Goal: Information Seeking & Learning: Learn about a topic

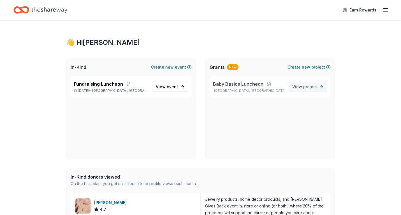
click at [302, 86] on span "View project" at bounding box center [304, 86] width 25 height 7
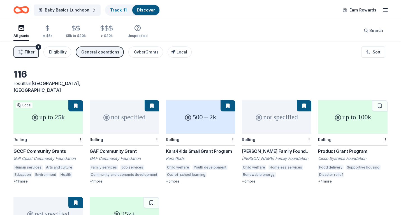
click at [228, 100] on button at bounding box center [227, 105] width 15 height 11
click at [215, 112] on div "500 – 2k" at bounding box center [200, 117] width 69 height 34
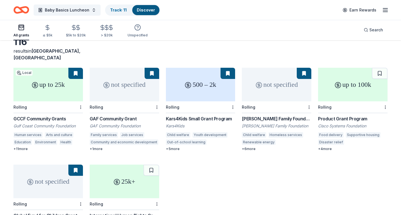
scroll to position [33, 0]
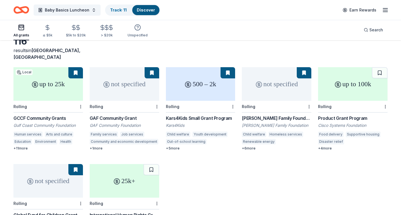
click at [76, 68] on button at bounding box center [75, 72] width 15 height 11
click at [65, 80] on div "up to 25k" at bounding box center [47, 84] width 69 height 34
click at [324, 146] on div "+ 4 more" at bounding box center [352, 148] width 69 height 4
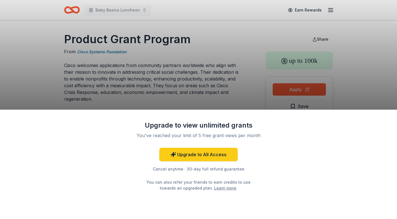
click at [97, 51] on div "Upgrade to view unlimited grants You've reached your limit of 5 free grant view…" at bounding box center [198, 109] width 397 height 219
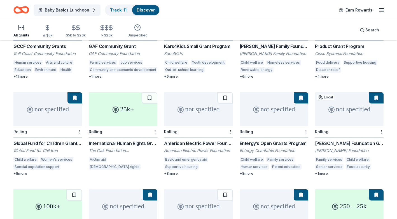
scroll to position [107, 0]
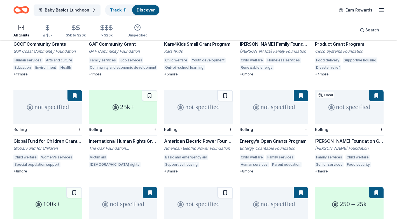
click at [24, 169] on div "+ 8 more" at bounding box center [47, 171] width 69 height 4
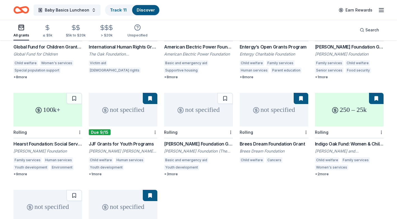
scroll to position [204, 0]
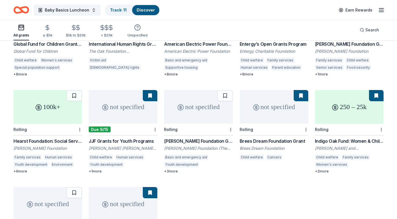
click at [174, 169] on div "+ 3 more" at bounding box center [198, 171] width 69 height 4
click at [256, 137] on div "Brees Dream Foundation Grant" at bounding box center [274, 140] width 69 height 7
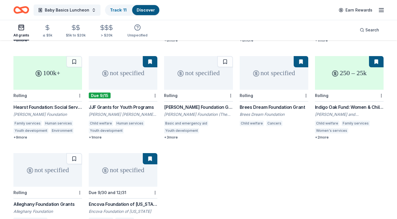
scroll to position [239, 0]
